Goal: Find specific page/section: Find specific page/section

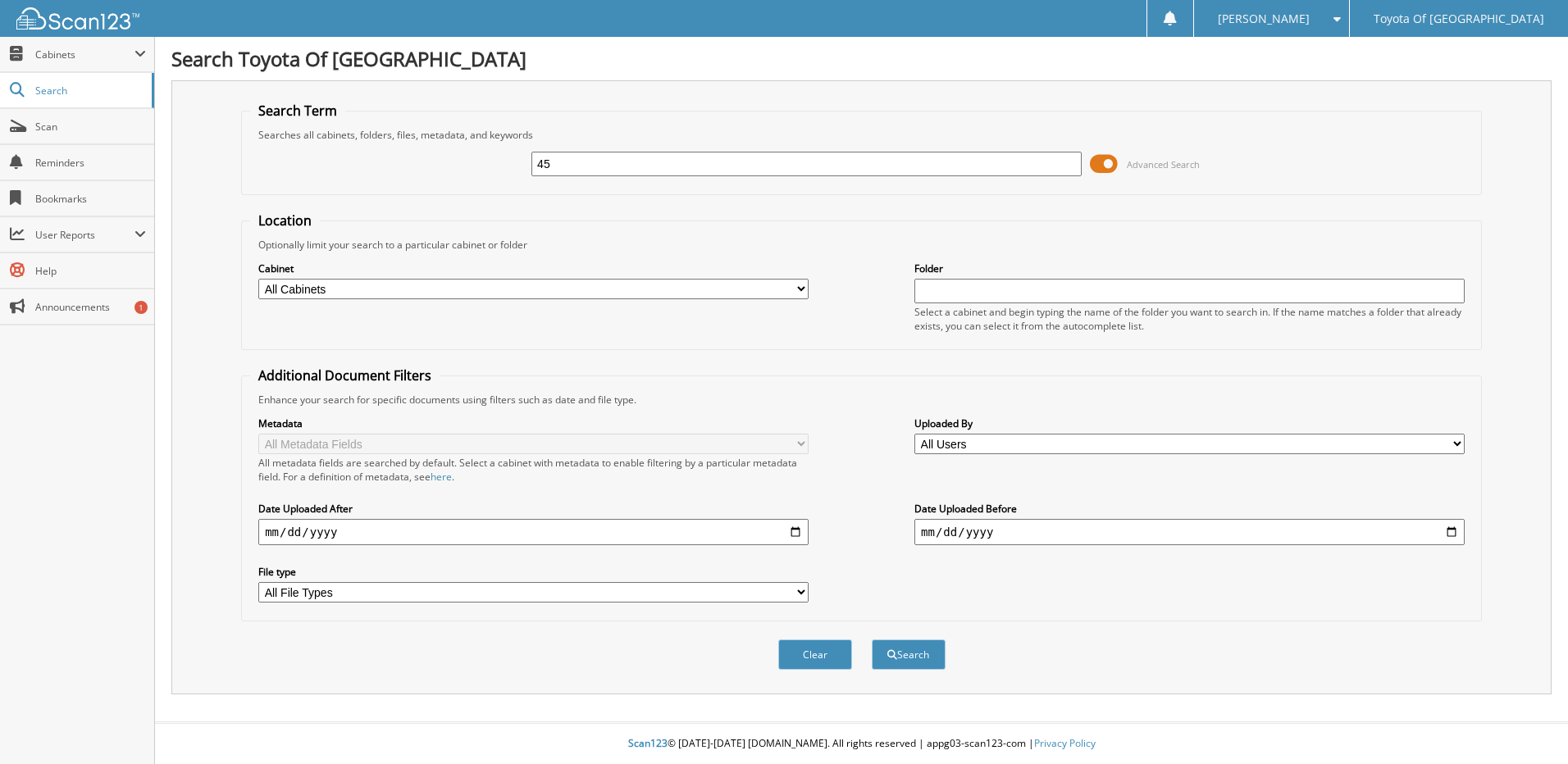
type input "4"
type input "P4525"
click at [872, 640] on button "Search" at bounding box center [908, 654] width 74 height 31
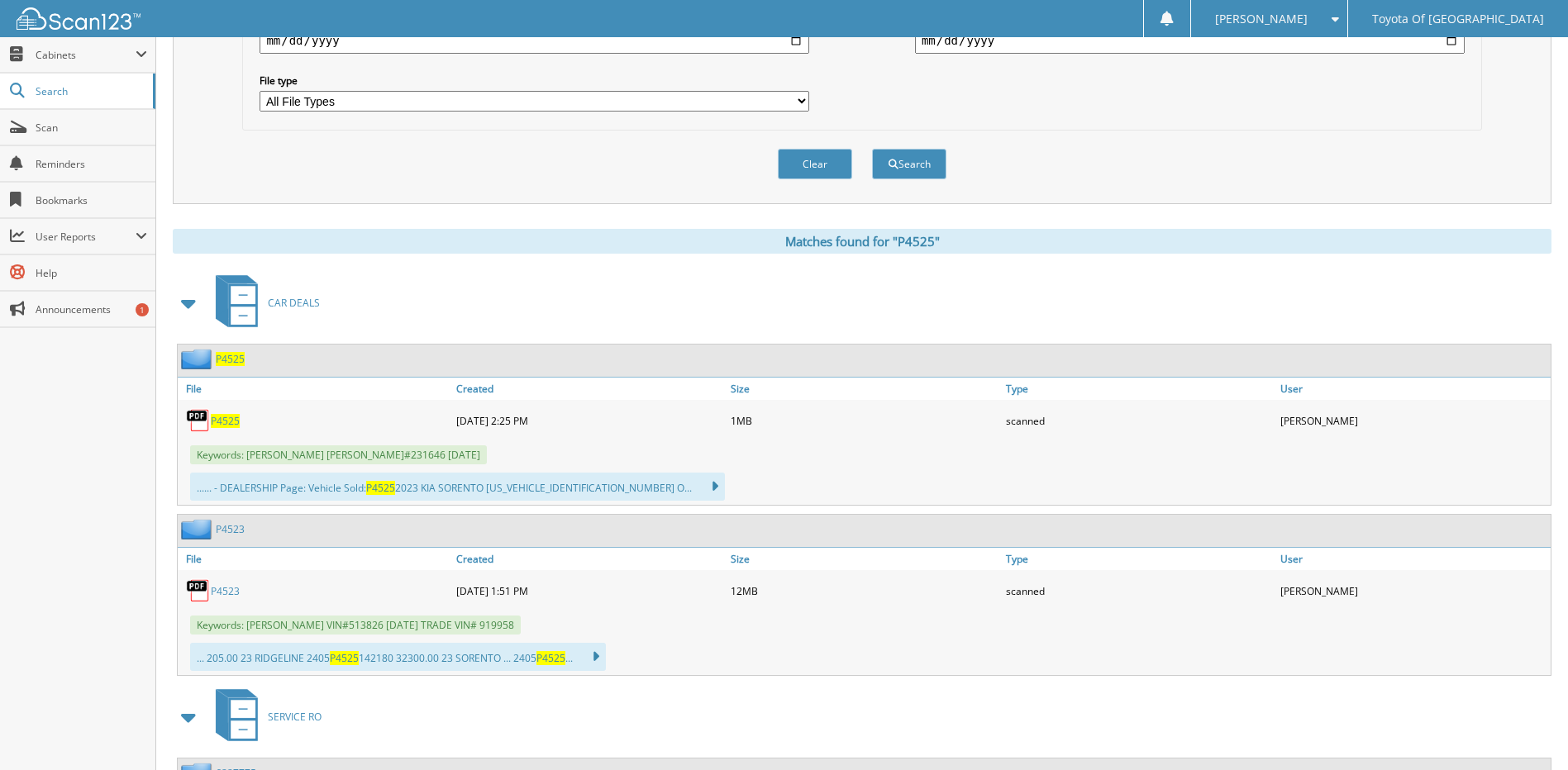
scroll to position [662, 0]
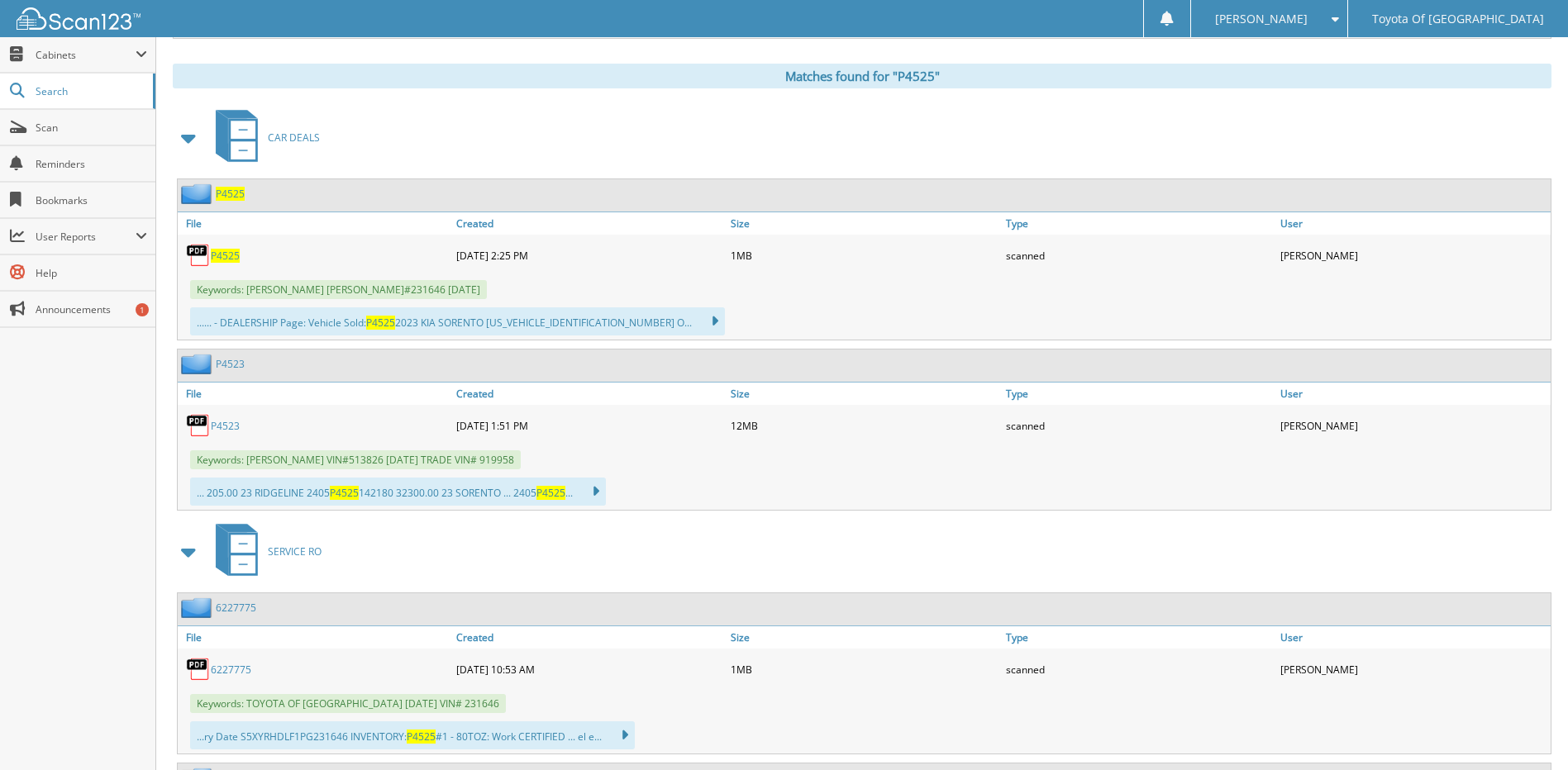
click at [232, 256] on span "P4525" at bounding box center [225, 256] width 29 height 14
